Goal: Task Accomplishment & Management: Use online tool/utility

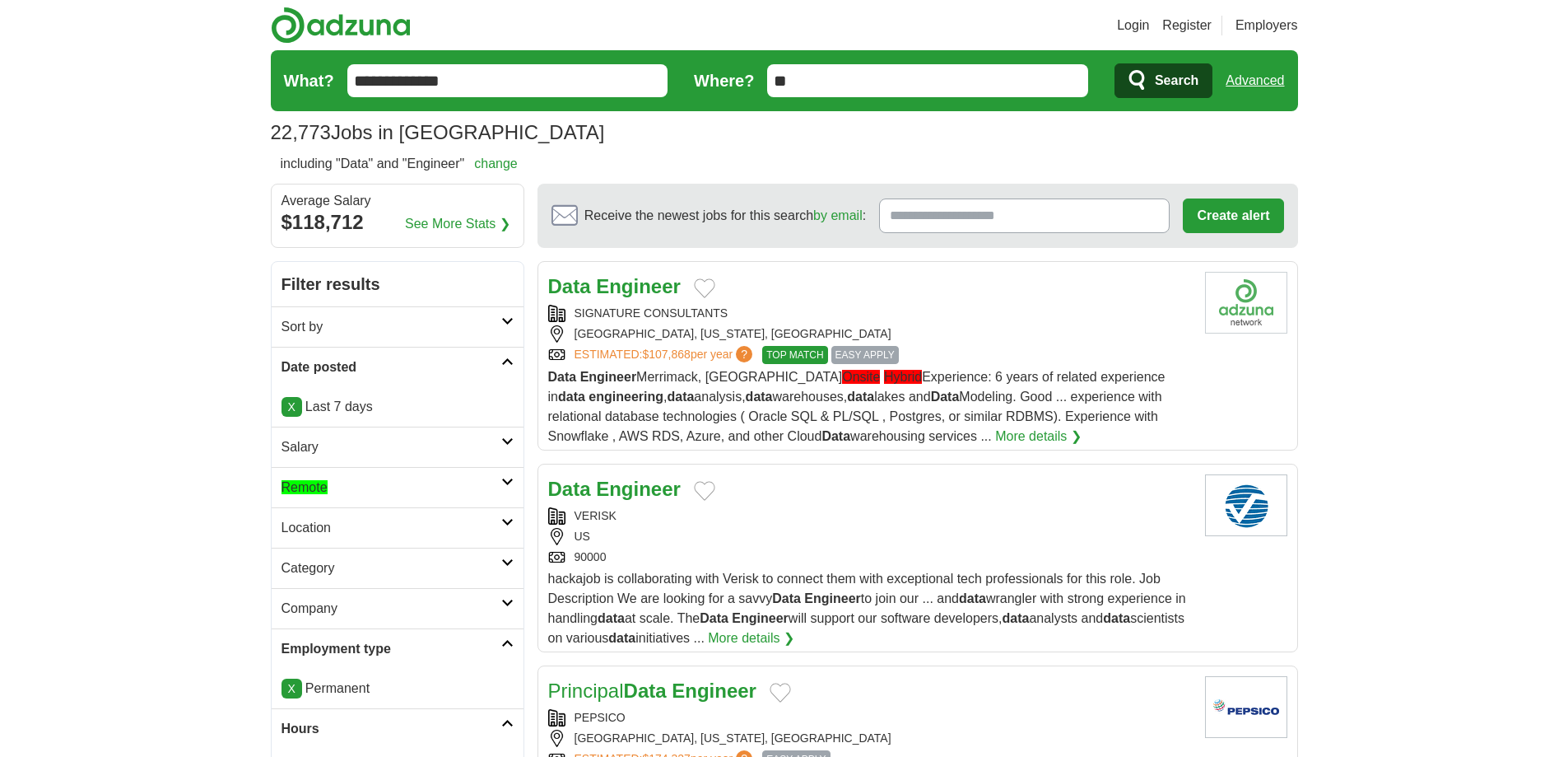
click at [290, 399] on link "X" at bounding box center [292, 407] width 20 height 20
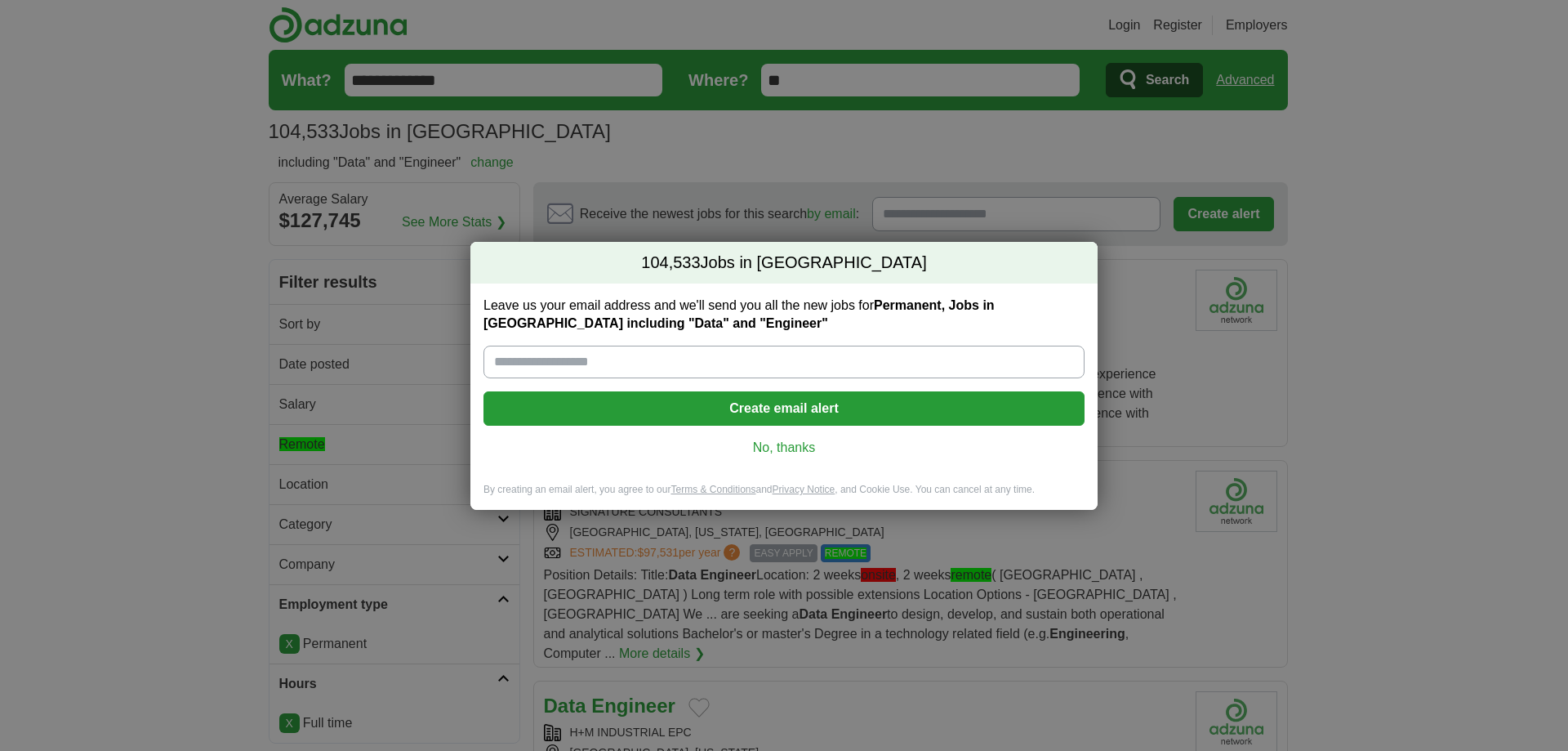
click at [781, 453] on link "No, thanks" at bounding box center [784, 448] width 575 height 18
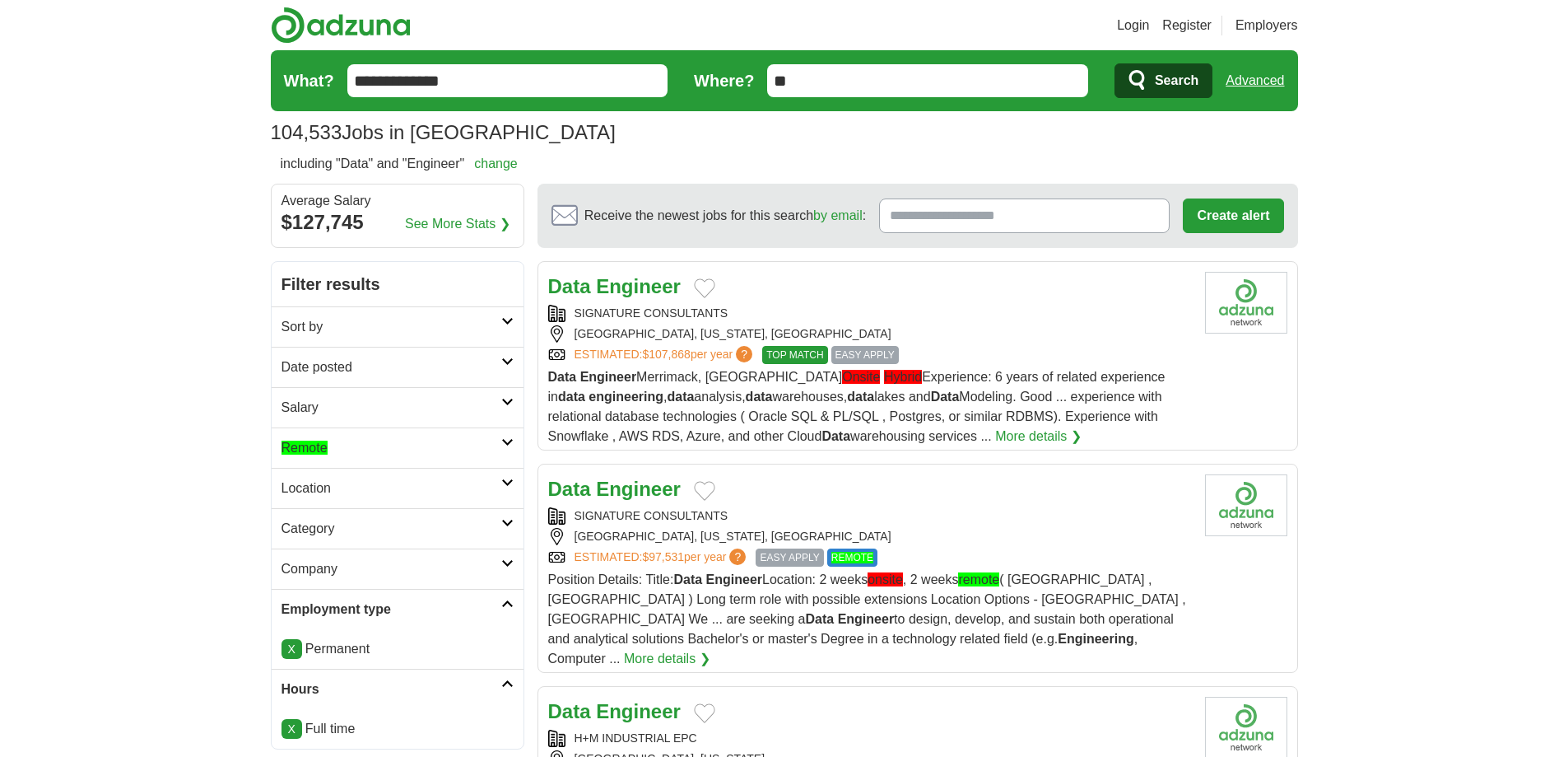
click at [367, 446] on h2 "Remote" at bounding box center [391, 448] width 219 height 20
click at [322, 490] on ah_el_jm_1758160290516 "Remote" at bounding box center [305, 487] width 46 height 14
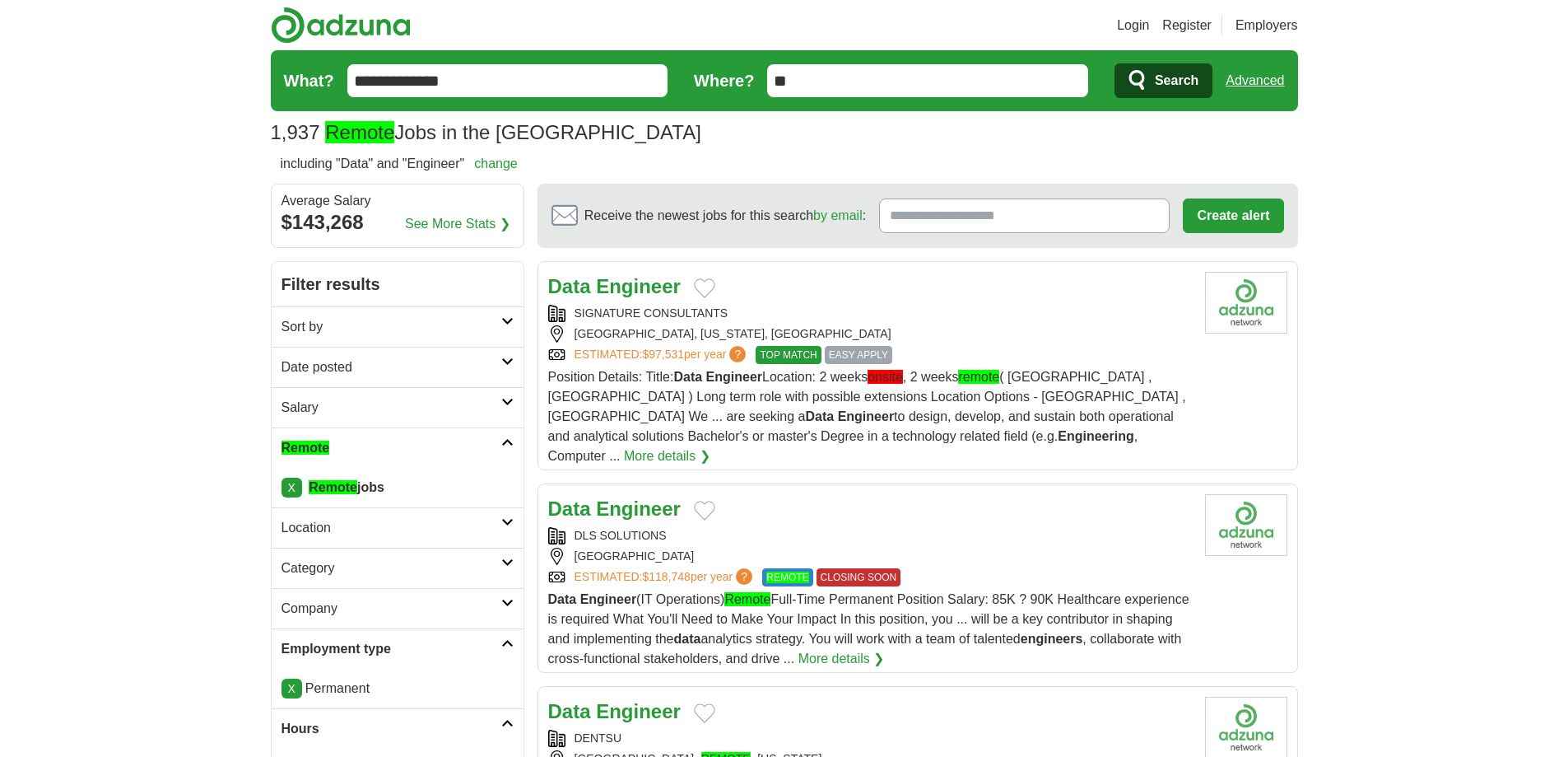
click at [363, 359] on h2 "Date posted" at bounding box center [391, 367] width 219 height 20
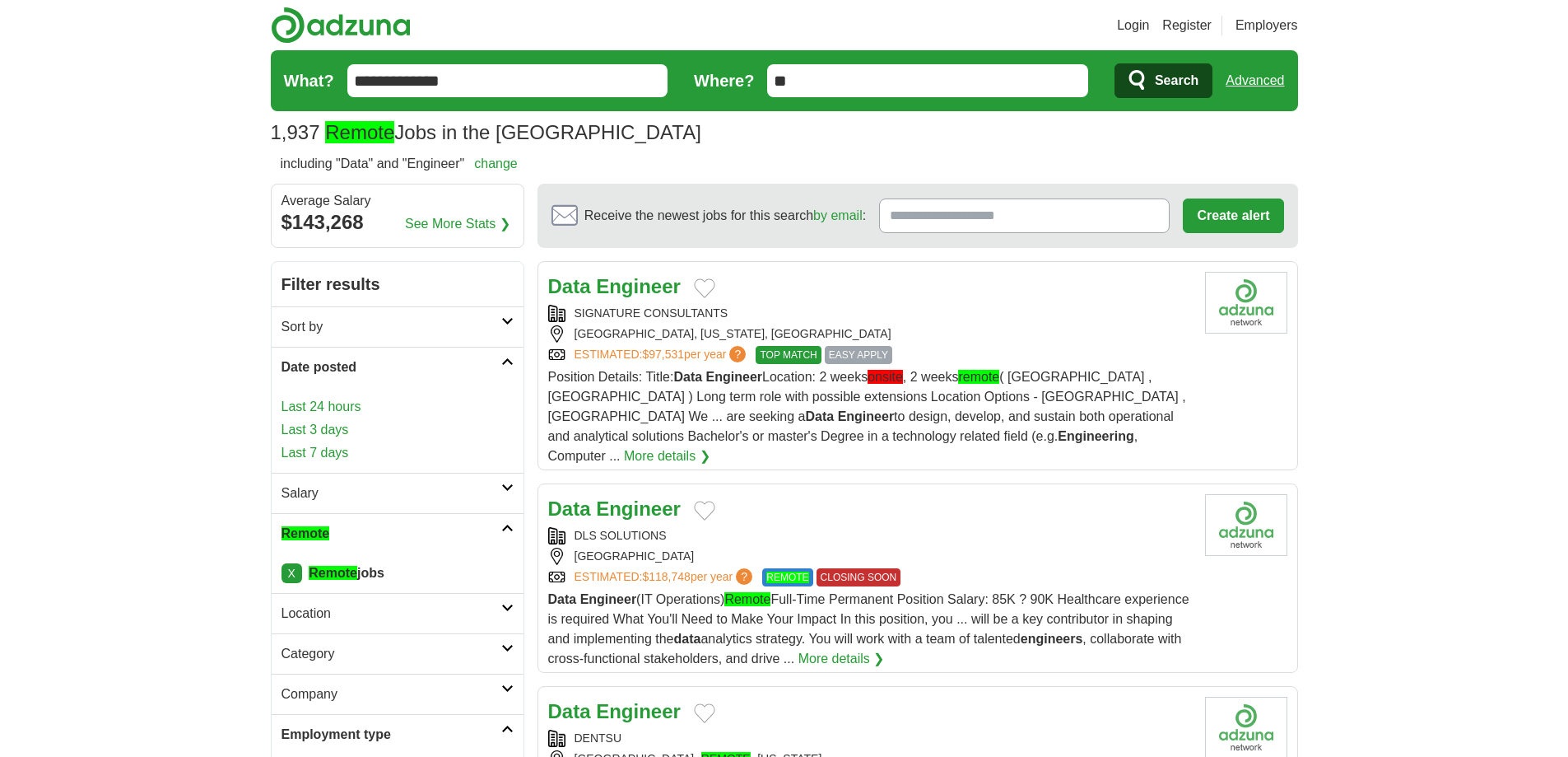
click at [321, 410] on link "Last 24 hours" at bounding box center [398, 407] width 232 height 20
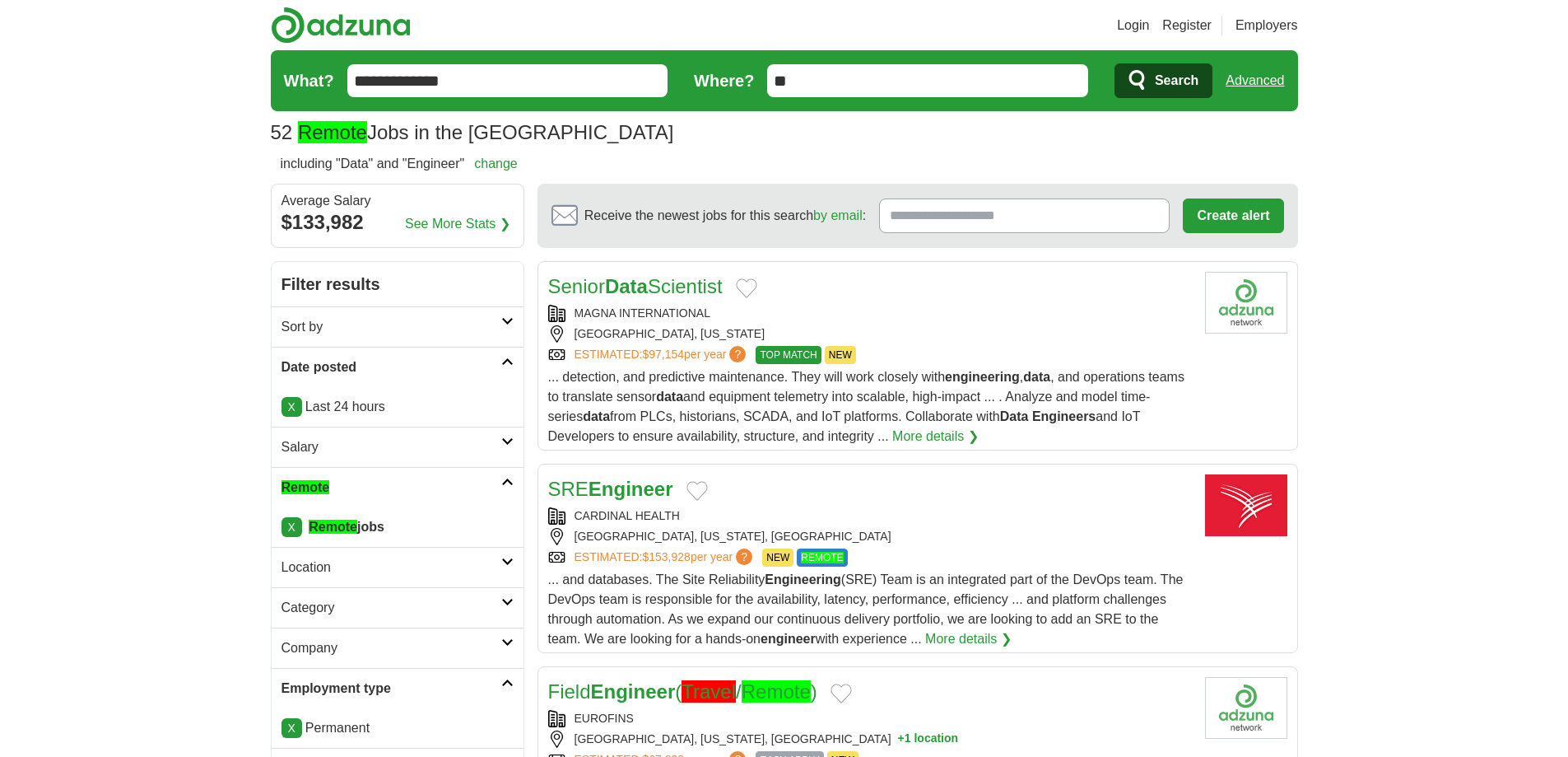
click at [1255, 81] on link "Advanced" at bounding box center [1255, 80] width 58 height 33
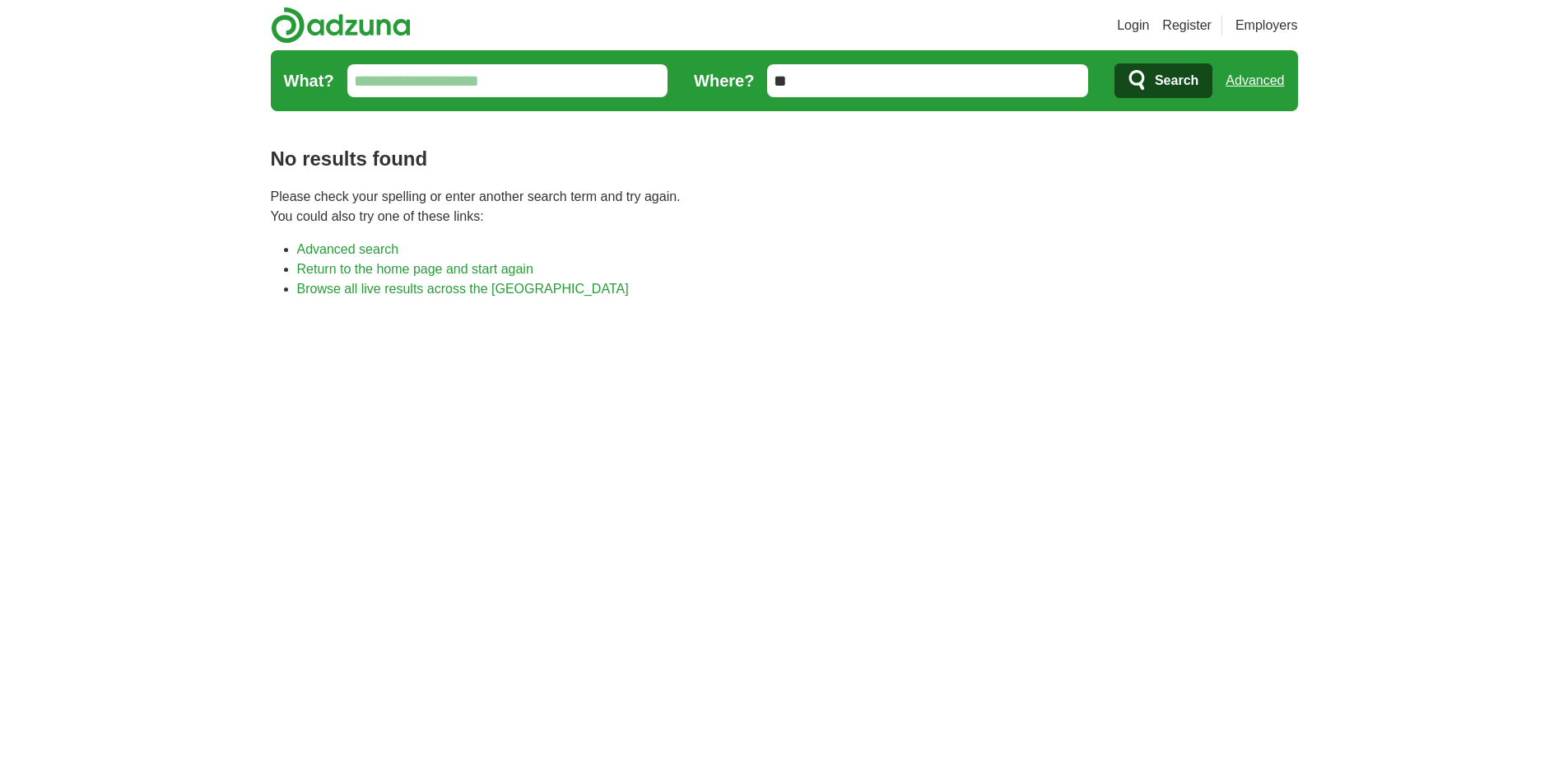
click at [1235, 88] on link "Advanced" at bounding box center [1255, 80] width 58 height 33
click at [1254, 88] on link "Advanced" at bounding box center [1255, 80] width 58 height 33
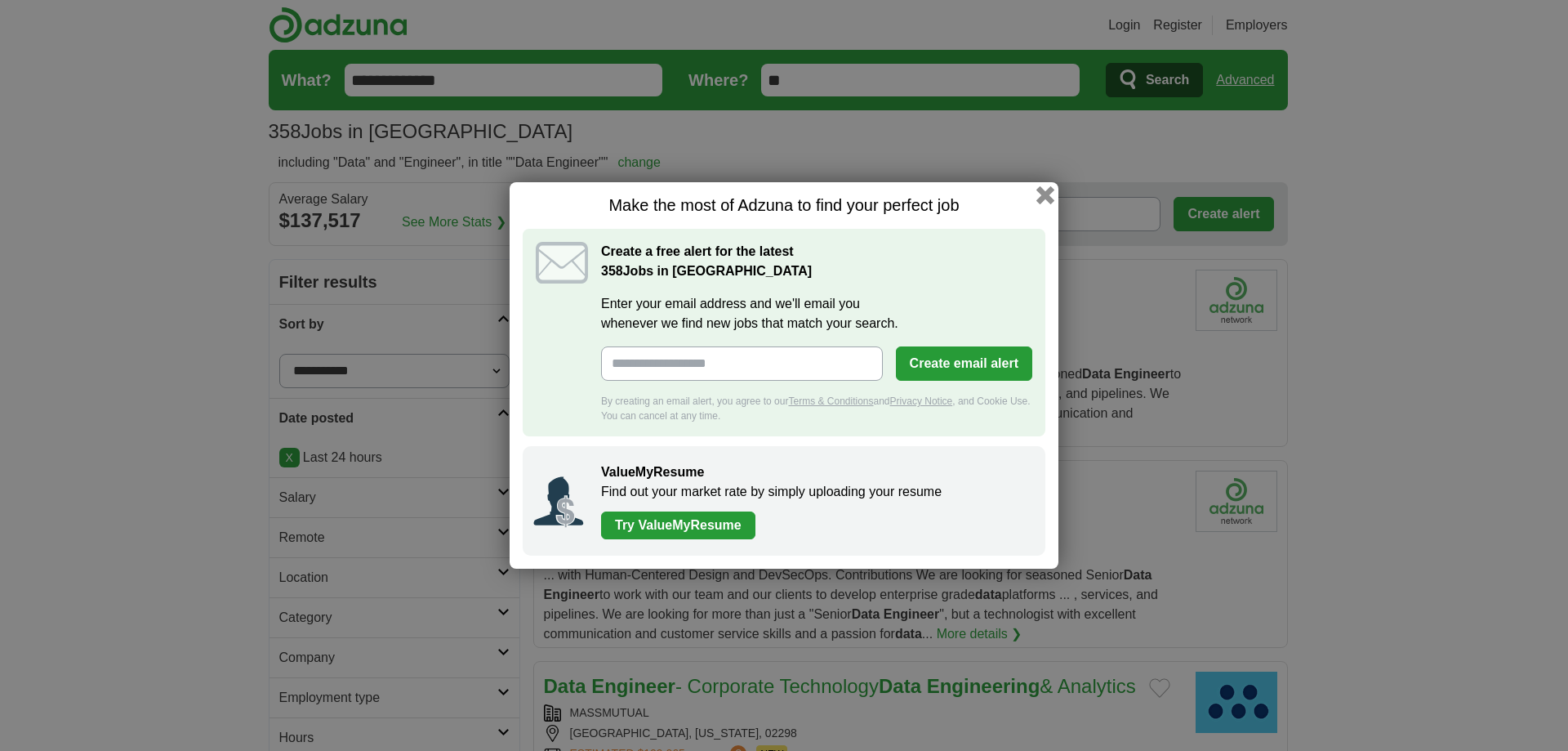
click at [1043, 197] on button "button" at bounding box center [1044, 195] width 18 height 18
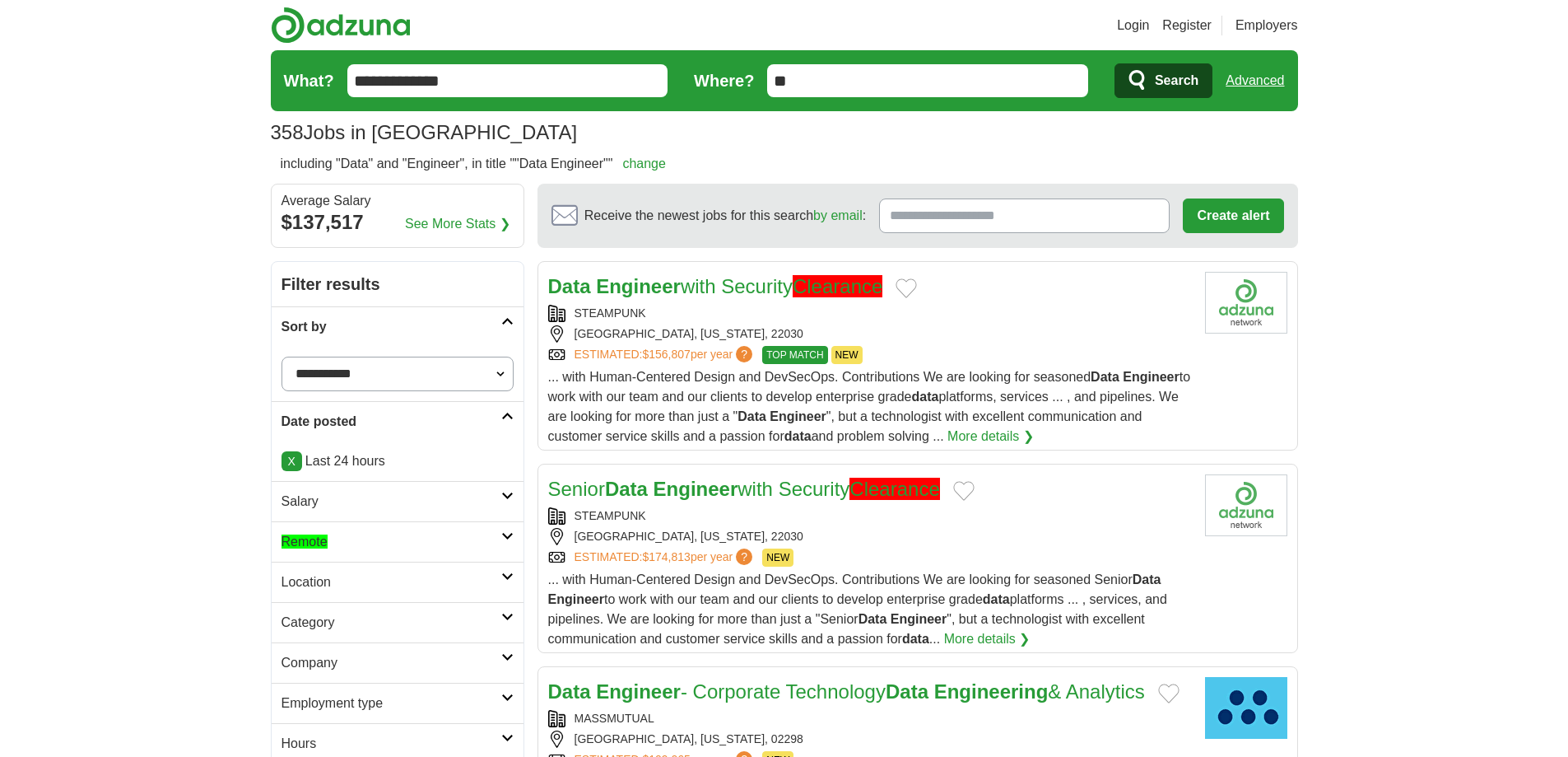
click at [522, 167] on h2 "including "Data" and "Engineer", in title ""Data Engineer"" change" at bounding box center [473, 163] width 385 height 20
click at [547, 164] on h2 "including "Data" and "Engineer", in title ""Data Engineer"" change" at bounding box center [473, 163] width 385 height 20
click at [641, 163] on link "change" at bounding box center [644, 163] width 44 height 14
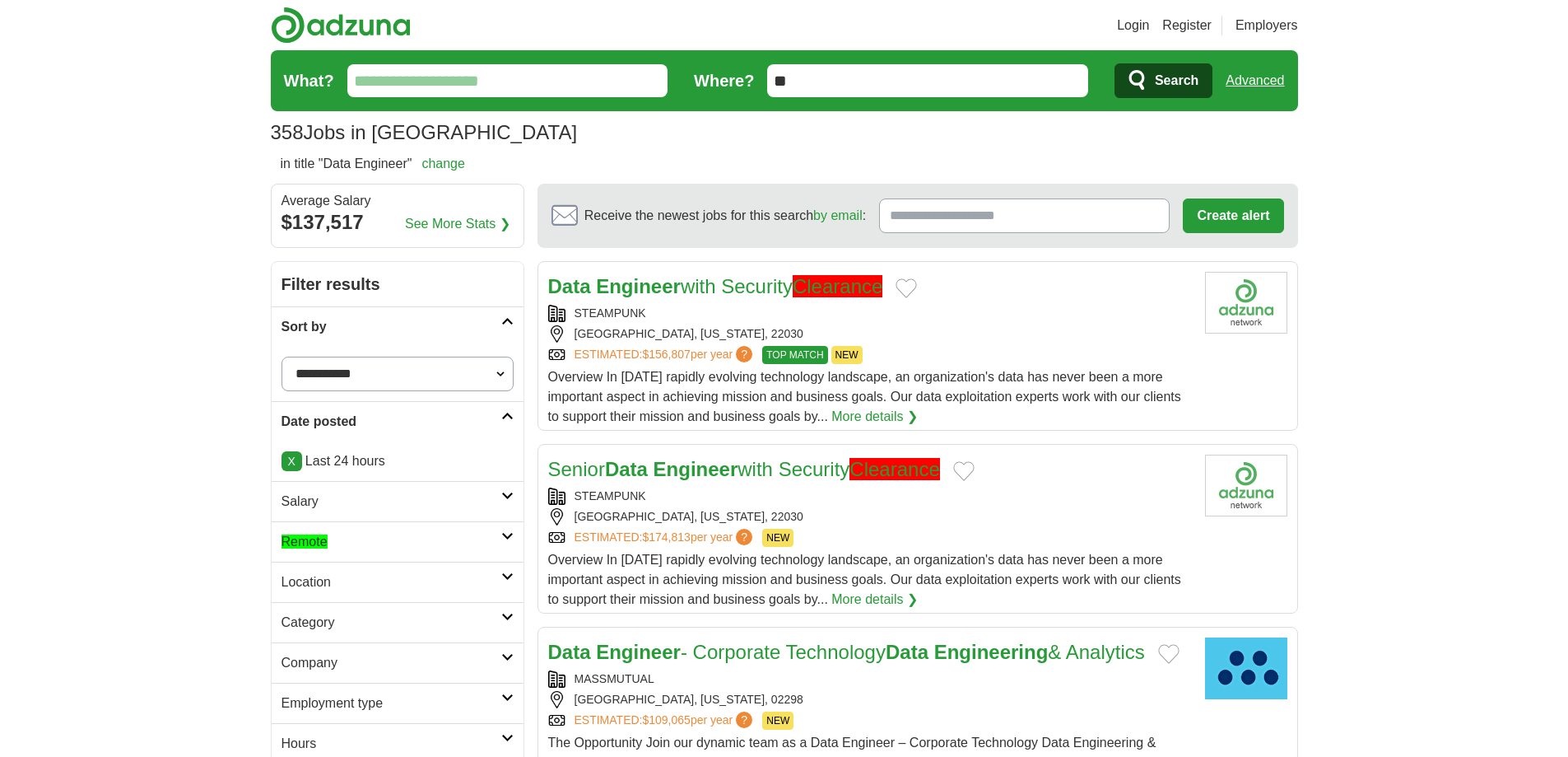
click at [359, 377] on select "**********" at bounding box center [398, 373] width 232 height 34
click at [372, 374] on select "**********" at bounding box center [398, 373] width 232 height 34
click at [330, 508] on h2 "Salary" at bounding box center [391, 501] width 219 height 20
click at [360, 502] on h2 "Salary" at bounding box center [391, 501] width 219 height 20
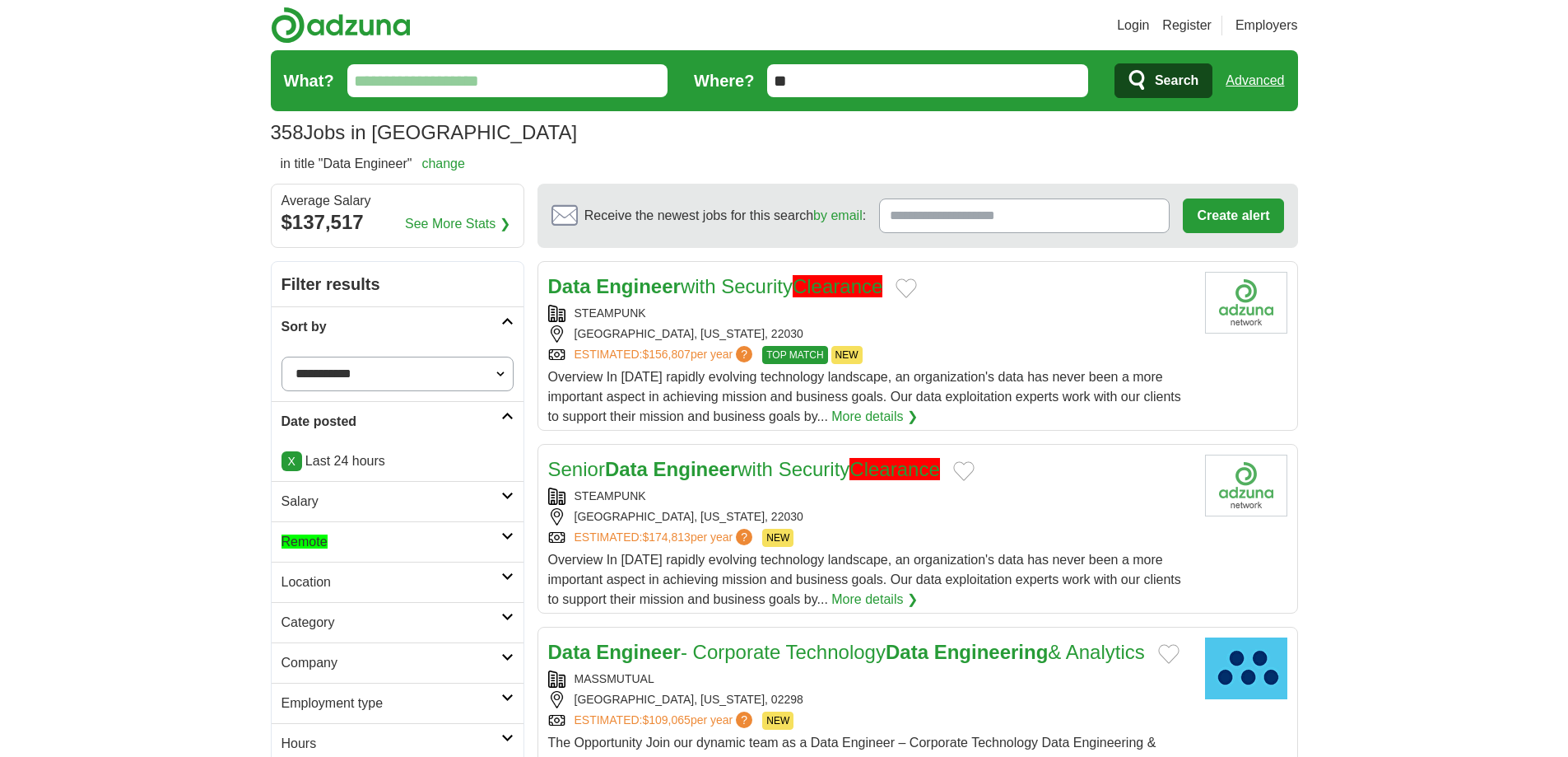
click at [346, 543] on h2 "Remote" at bounding box center [391, 542] width 219 height 20
click at [332, 584] on link "Remote jobs" at bounding box center [317, 581] width 70 height 14
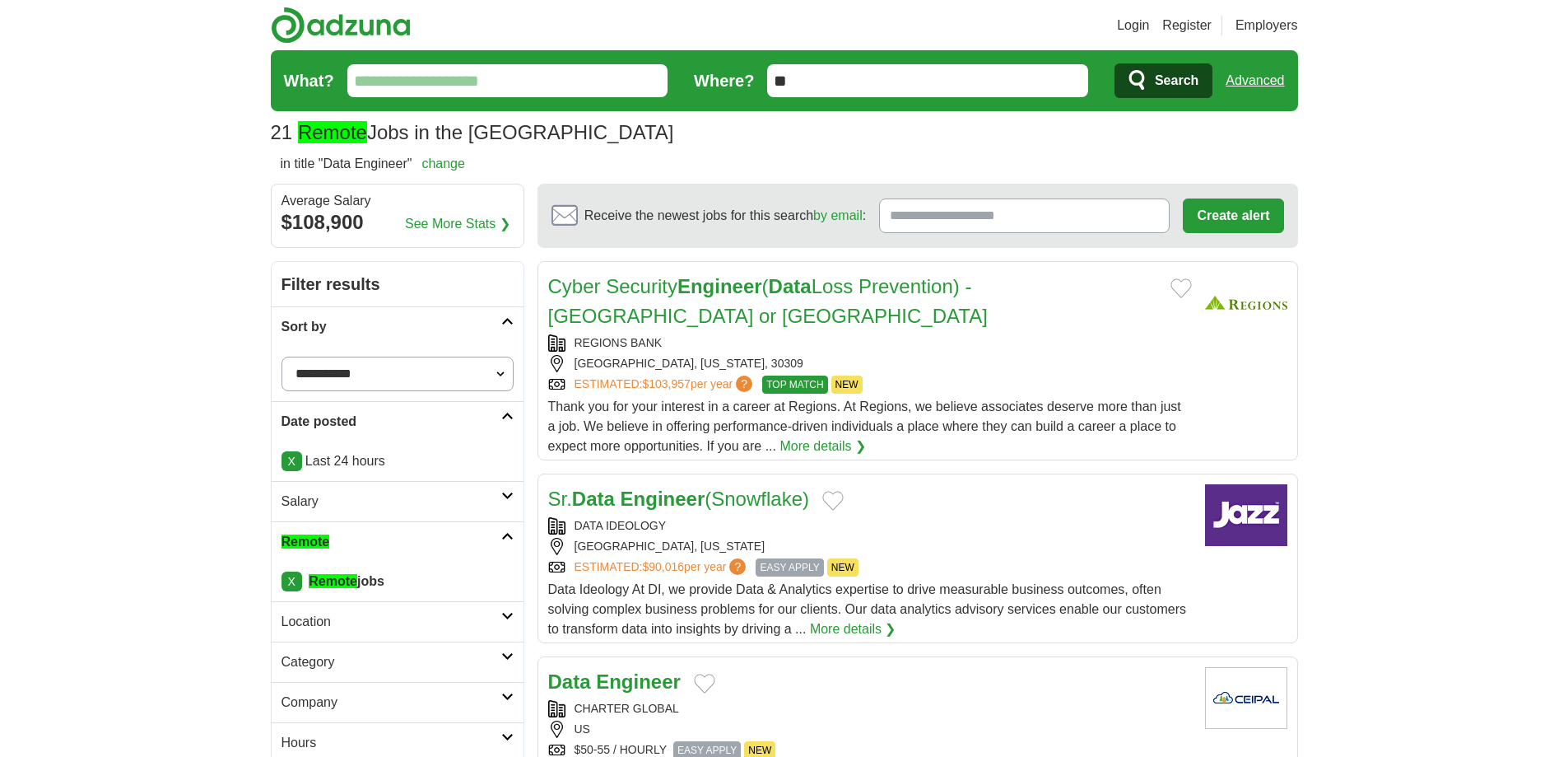
scroll to position [247, 0]
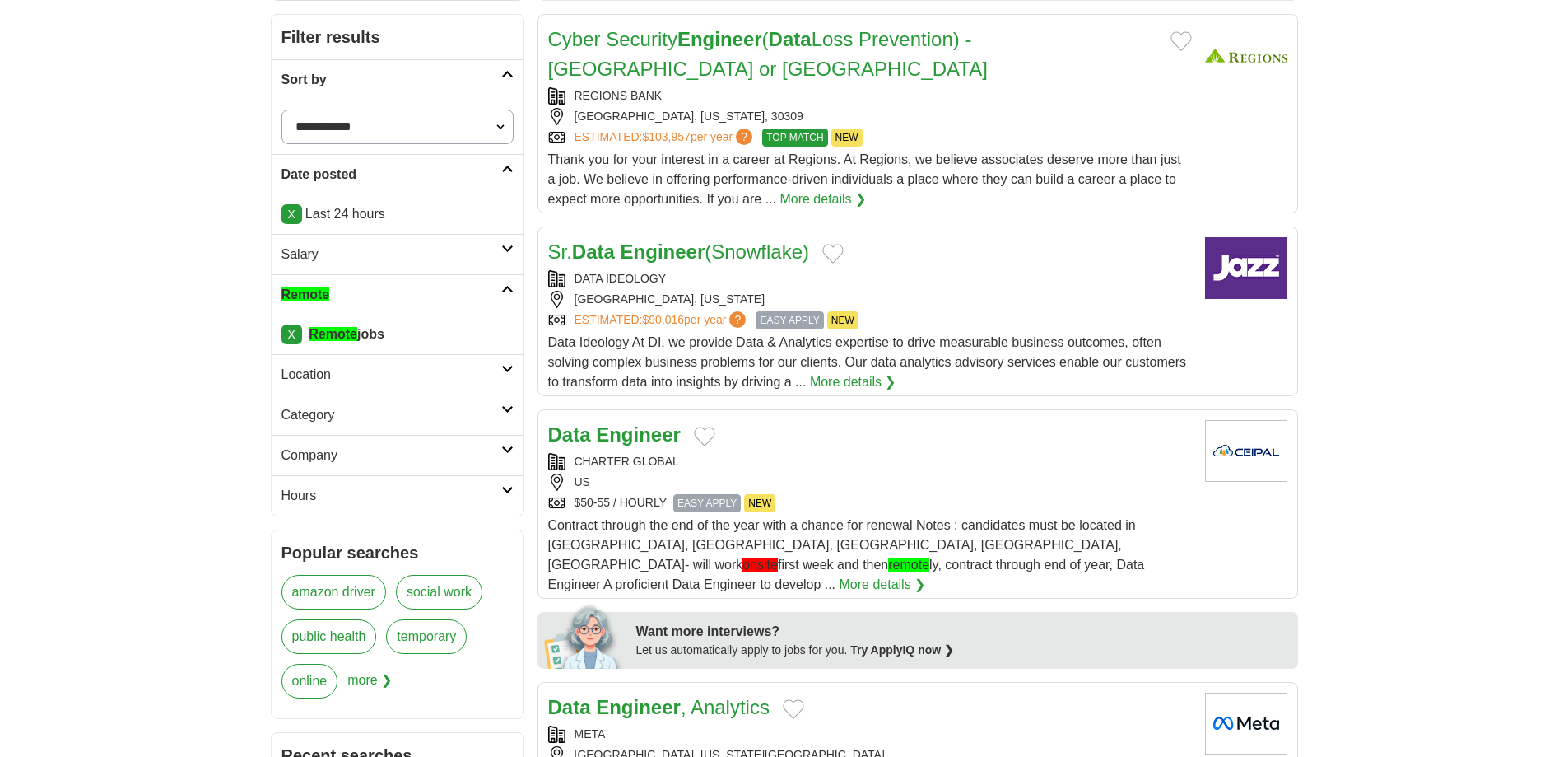
click at [376, 378] on h2 "Location" at bounding box center [391, 374] width 219 height 20
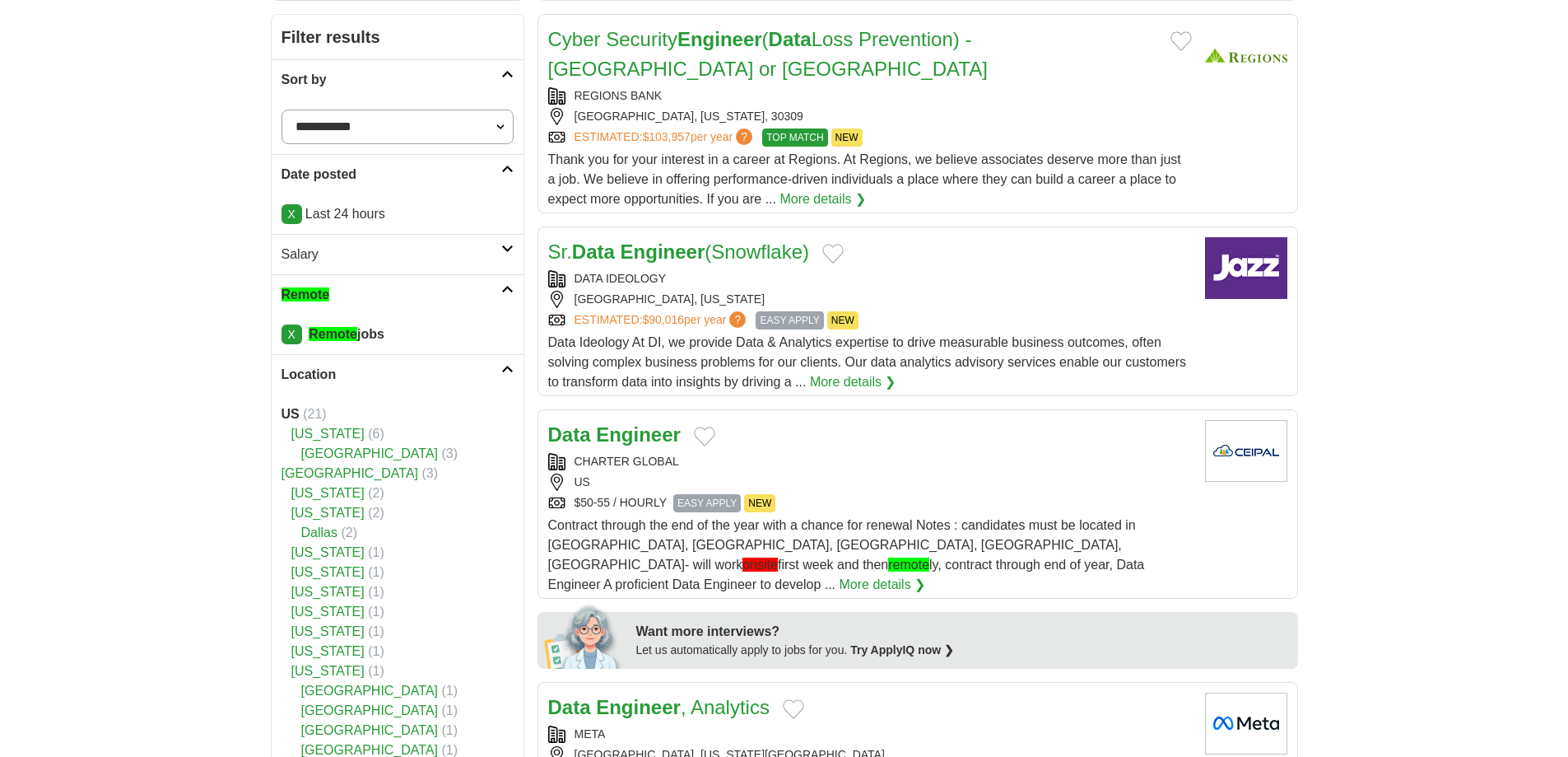
click at [377, 381] on h2 "Location" at bounding box center [391, 374] width 219 height 20
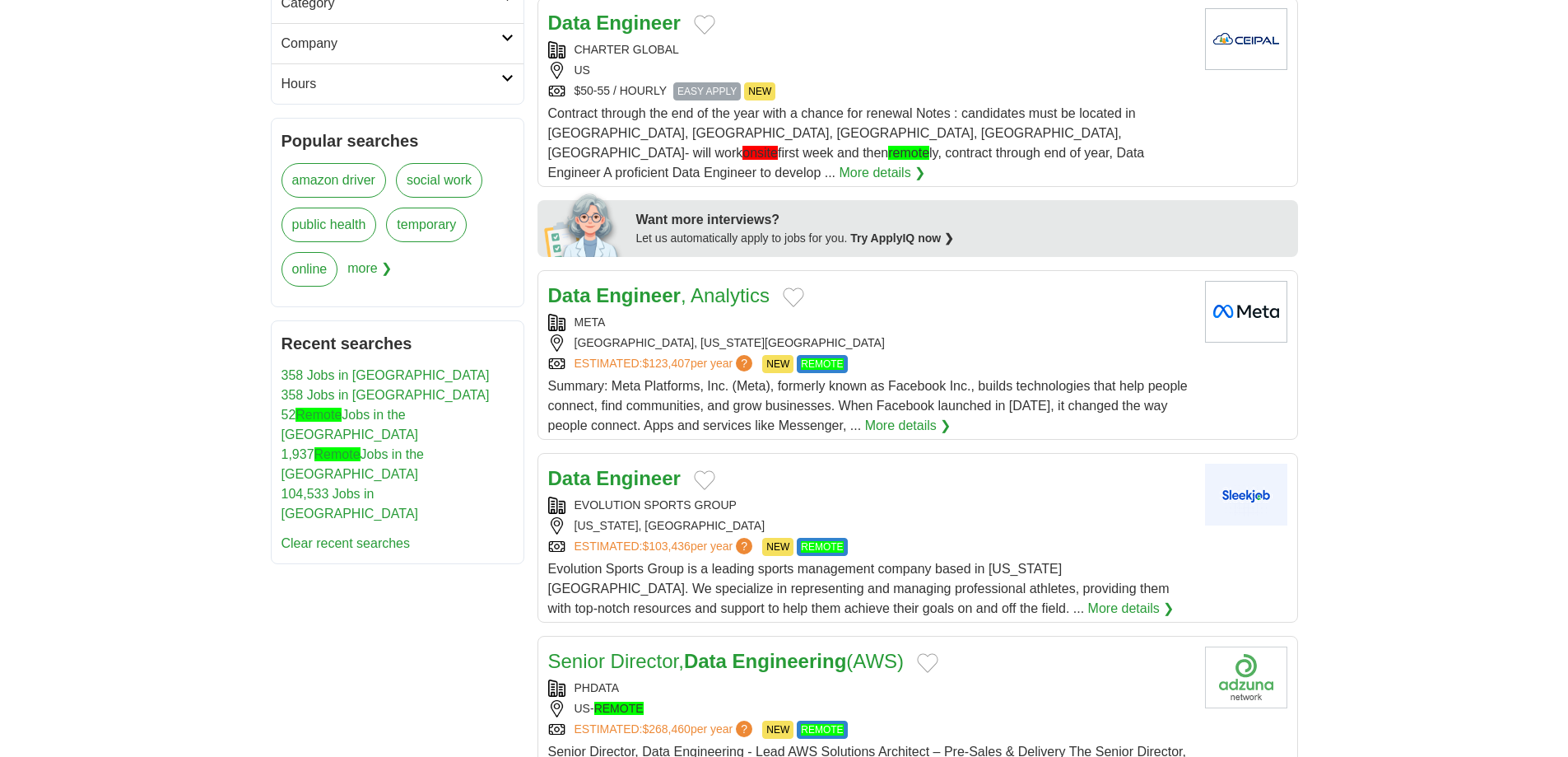
scroll to position [742, 0]
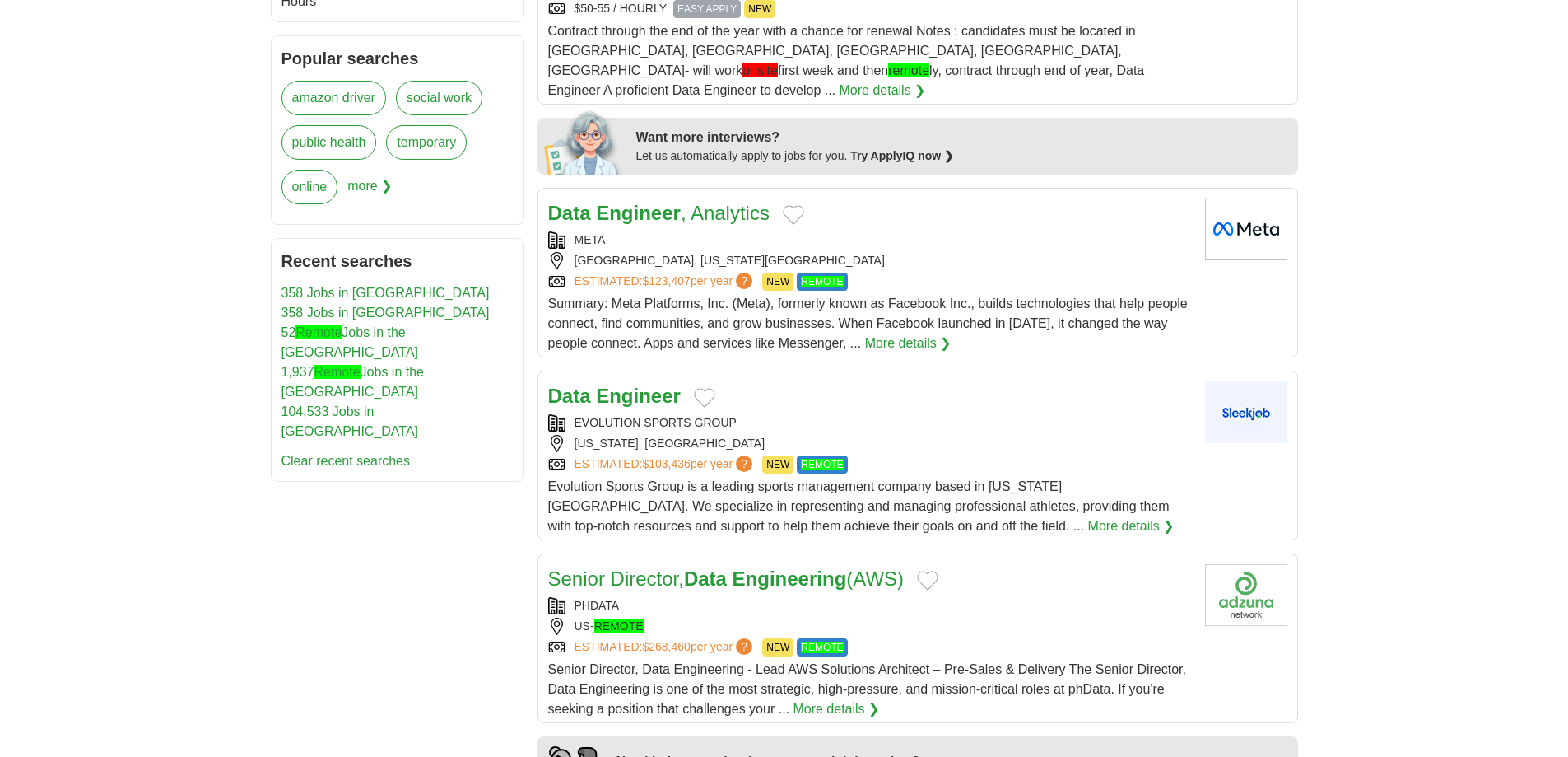
drag, startPoint x: 623, startPoint y: 378, endPoint x: 451, endPoint y: 581, distance: 266.1
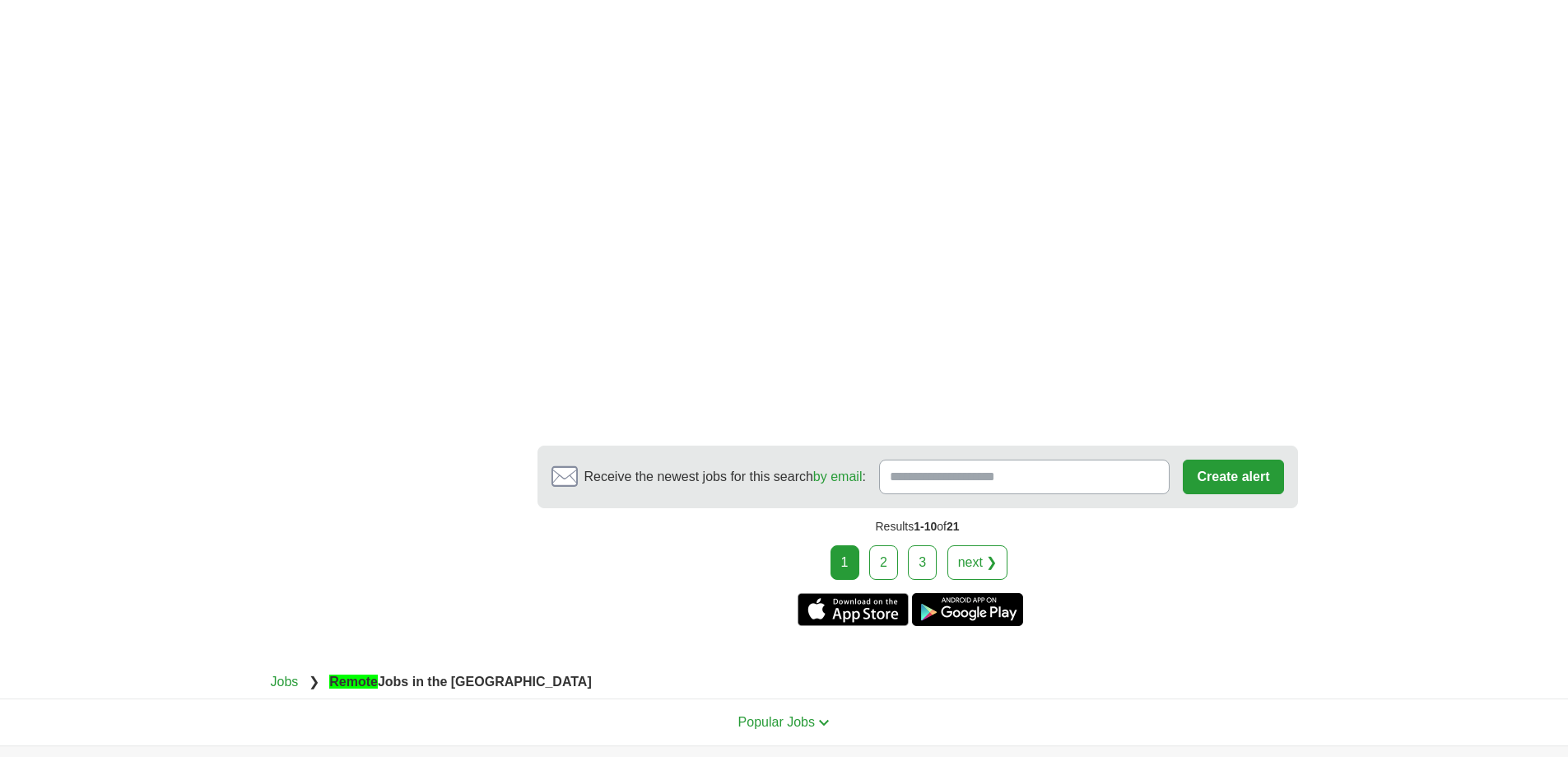
scroll to position [3047, 0]
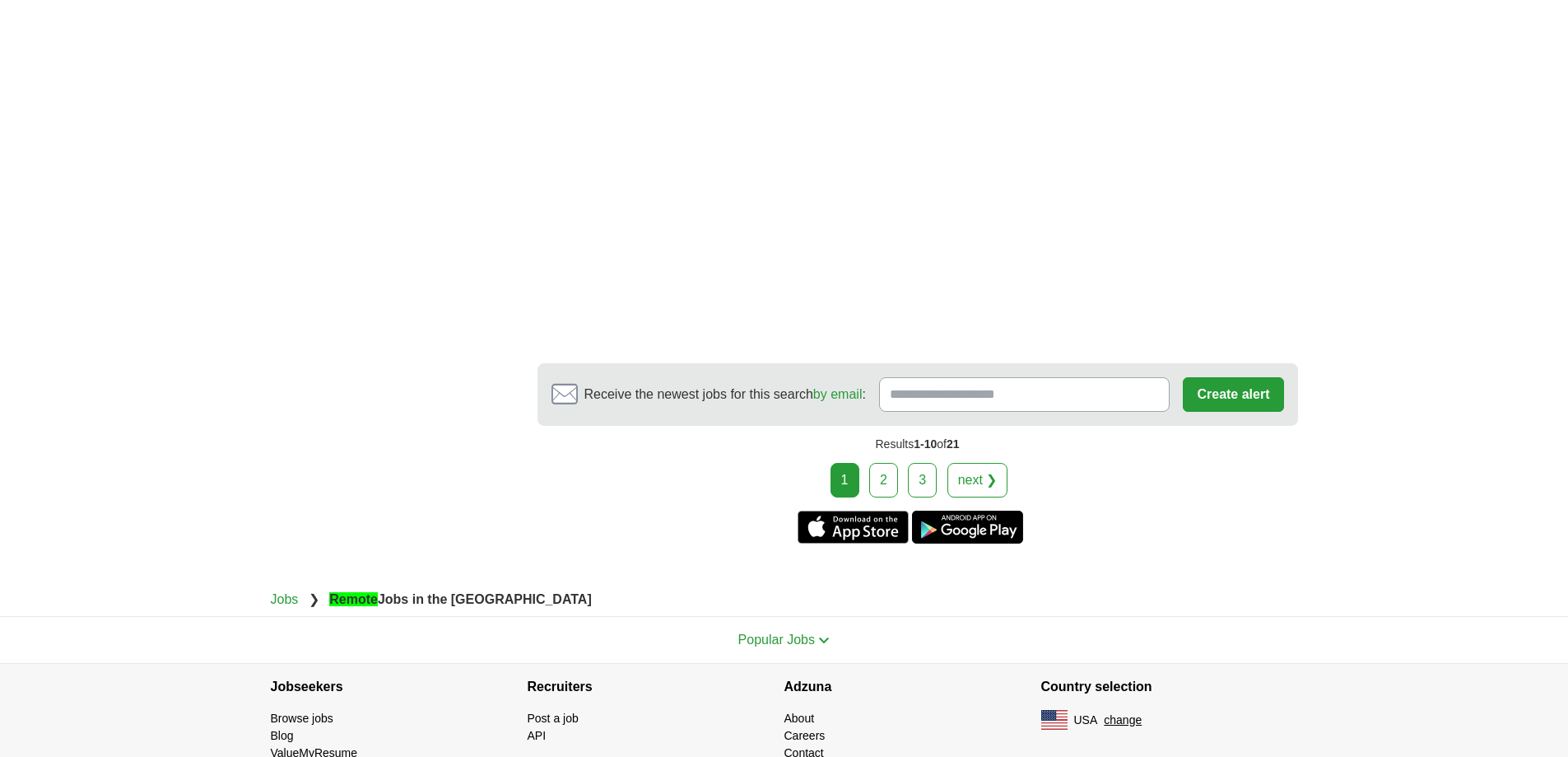
click at [892, 468] on link "2" at bounding box center [884, 480] width 29 height 34
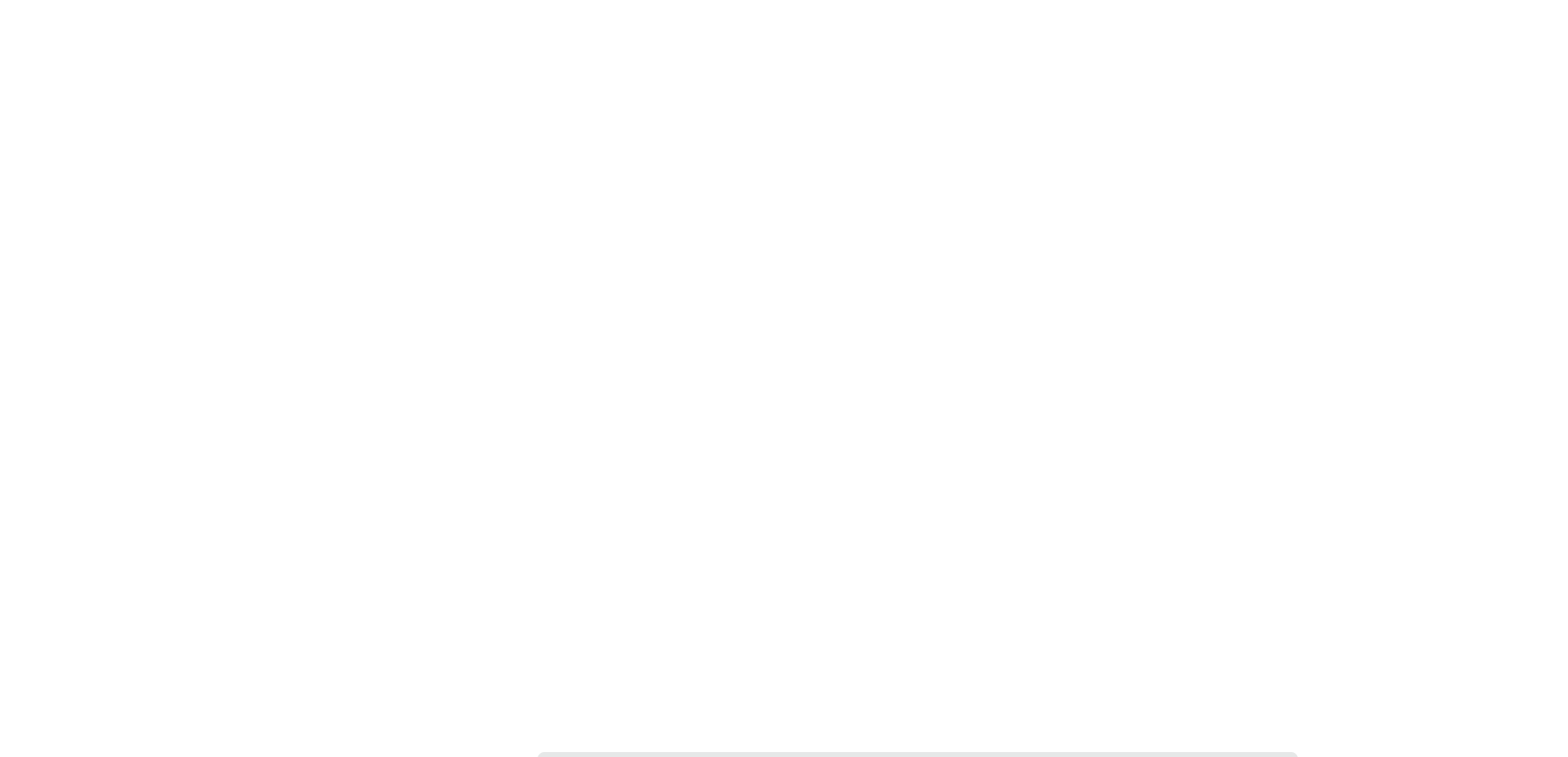
scroll to position [2965, 0]
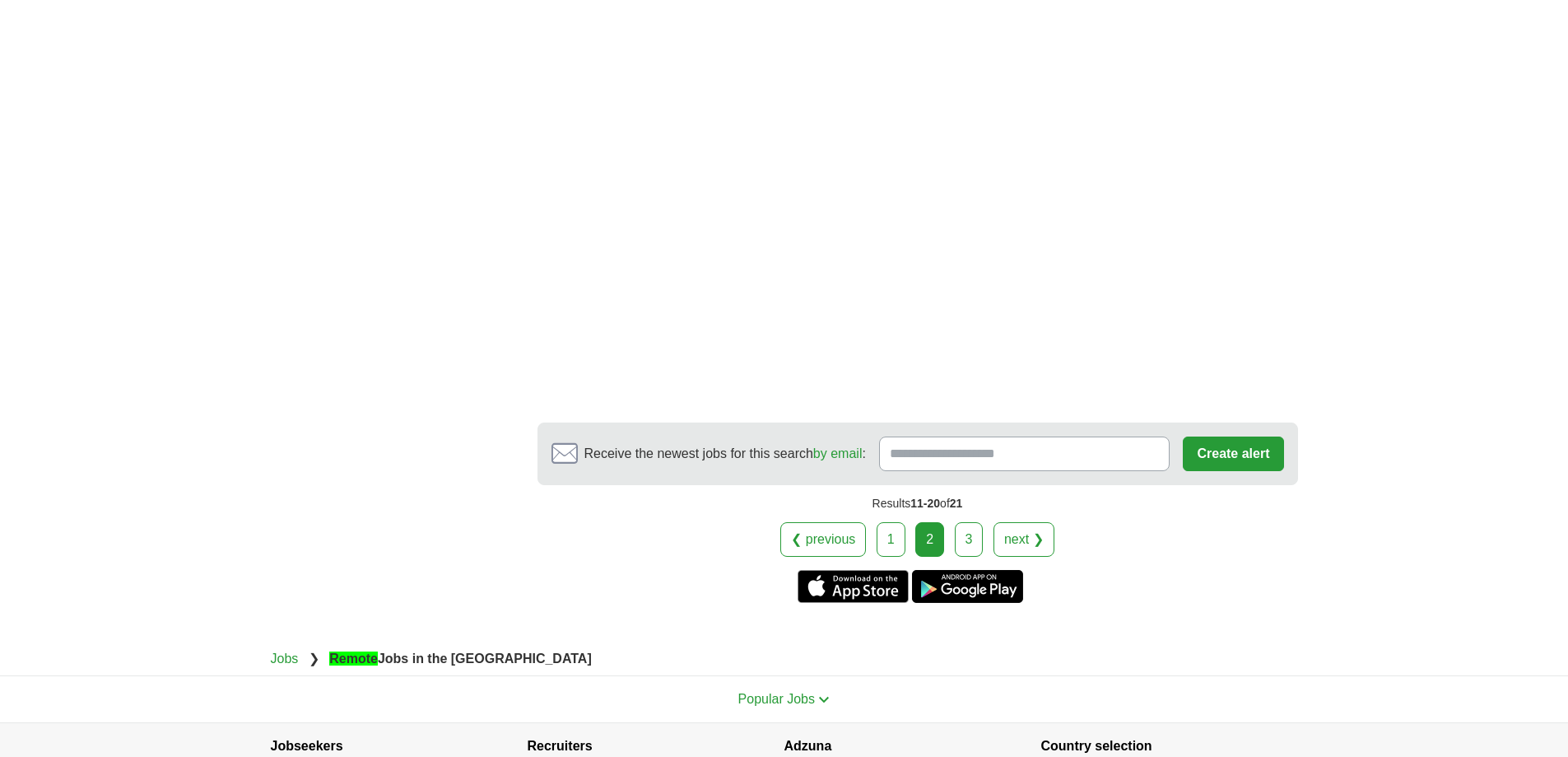
click at [970, 522] on link "3" at bounding box center [969, 539] width 29 height 34
